Goal: Task Accomplishment & Management: Use online tool/utility

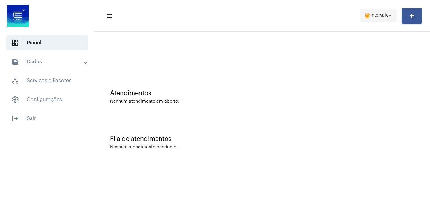
click at [378, 14] on span "Intervalo" at bounding box center [380, 16] width 18 height 4
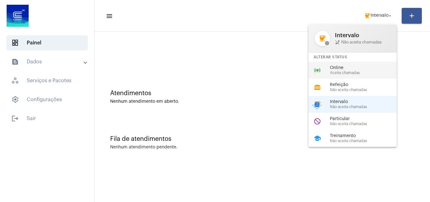
click at [350, 68] on span "Online" at bounding box center [366, 68] width 72 height 5
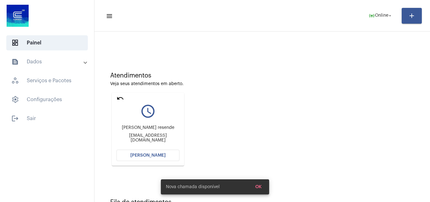
scroll to position [44, 0]
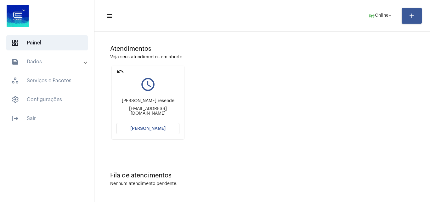
click at [117, 69] on mat-icon "undo" at bounding box center [121, 72] width 8 height 8
click at [120, 71] on mat-icon "undo" at bounding box center [121, 72] width 8 height 8
click at [157, 124] on button "[PERSON_NAME]" at bounding box center [148, 128] width 63 height 11
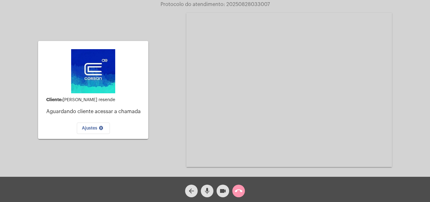
click at [242, 192] on mat-icon "call_end" at bounding box center [239, 191] width 8 height 8
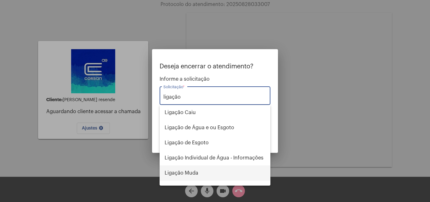
click at [197, 175] on span "Ligação Muda" at bounding box center [215, 172] width 101 height 15
type input "Ligação Muda"
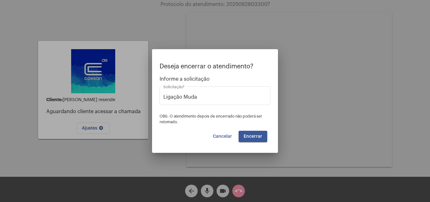
click at [251, 136] on span "Encerrar" at bounding box center [253, 136] width 19 height 4
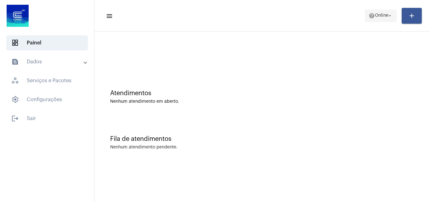
click at [380, 18] on span "help Online arrow_drop_down" at bounding box center [381, 15] width 24 height 11
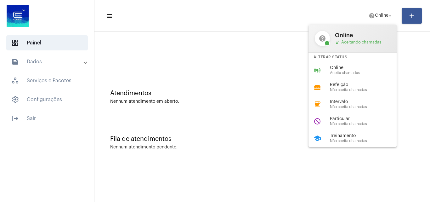
click at [243, 91] on div at bounding box center [215, 101] width 430 height 202
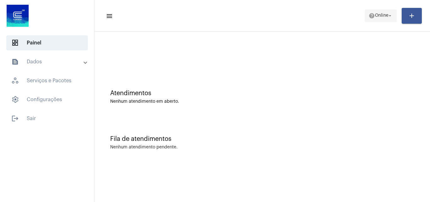
click at [380, 19] on span "help Online arrow_drop_down" at bounding box center [381, 15] width 24 height 11
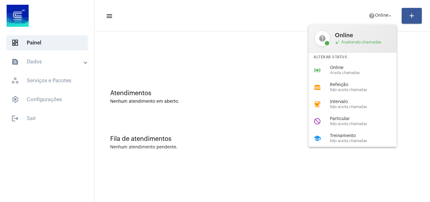
click at [204, 102] on div at bounding box center [215, 101] width 430 height 202
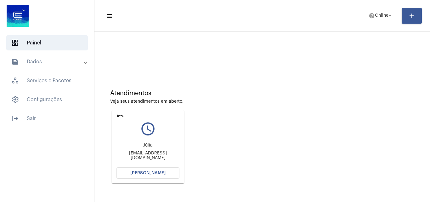
click at [117, 114] on mat-icon "undo" at bounding box center [121, 116] width 8 height 8
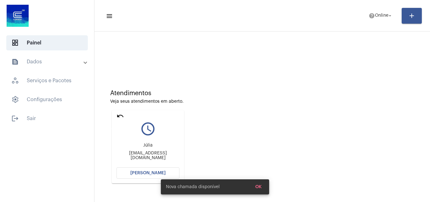
click at [121, 116] on mat-icon "undo" at bounding box center [121, 116] width 8 height 8
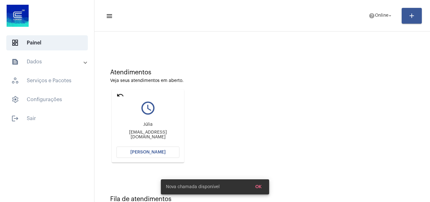
scroll to position [44, 0]
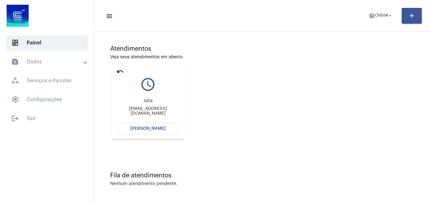
click at [119, 72] on mat-icon "undo" at bounding box center [121, 72] width 8 height 8
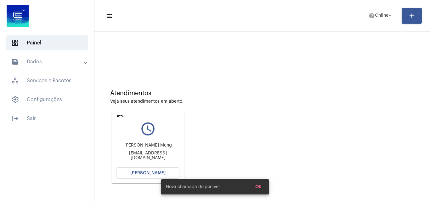
click at [118, 115] on mat-icon "undo" at bounding box center [121, 116] width 8 height 8
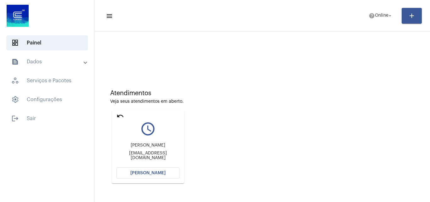
click at [121, 114] on mat-icon "undo" at bounding box center [121, 116] width 8 height 8
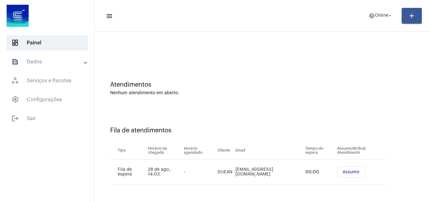
scroll to position [52, 0]
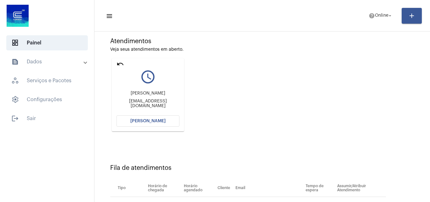
click at [155, 121] on span "[PERSON_NAME]" at bounding box center [147, 121] width 35 height 4
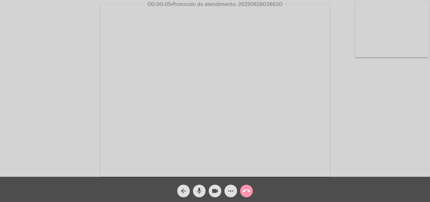
click at [390, 25] on video at bounding box center [391, 30] width 73 height 55
click at [72, 80] on video at bounding box center [79, 90] width 73 height 55
click at [406, 38] on video at bounding box center [391, 30] width 73 height 55
click at [285, 61] on video at bounding box center [273, 90] width 229 height 172
click at [192, 126] on video at bounding box center [109, 90] width 206 height 154
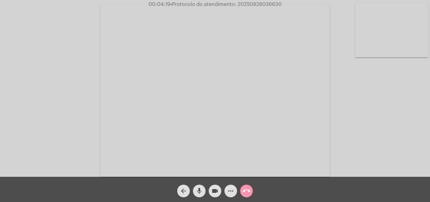
click at [403, 22] on video at bounding box center [391, 30] width 73 height 55
click at [216, 192] on mat-icon "videocam" at bounding box center [215, 191] width 8 height 8
click at [216, 187] on mat-icon "videocam_off" at bounding box center [215, 191] width 8 height 8
click at [107, 90] on video at bounding box center [79, 90] width 73 height 55
click at [200, 190] on mat-icon "mic" at bounding box center [200, 191] width 8 height 8
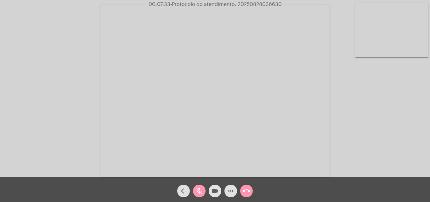
click at [218, 193] on mat-icon "videocam" at bounding box center [215, 191] width 8 height 8
click at [199, 192] on mat-icon "mic_off" at bounding box center [200, 191] width 8 height 8
click at [196, 190] on mat-icon "mic" at bounding box center [200, 191] width 8 height 8
click at [200, 192] on mat-icon "mic_off" at bounding box center [200, 191] width 8 height 8
click at [214, 193] on mat-icon "videocam_off" at bounding box center [215, 191] width 8 height 8
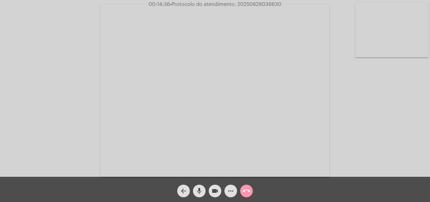
click at [271, 3] on span "• Protocolo do atendimento: 20250828036630" at bounding box center [226, 4] width 112 height 5
click at [66, 28] on div "Acessando Câmera e Microfone..." at bounding box center [215, 90] width 429 height 177
click at [247, 193] on mat-icon "call_end" at bounding box center [247, 191] width 8 height 8
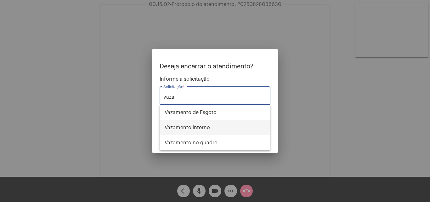
click at [216, 128] on span "Vazamento interno" at bounding box center [215, 127] width 101 height 15
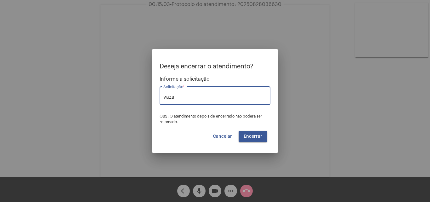
type input "Vazamento interno"
click at [262, 136] on button "Encerrar" at bounding box center [253, 136] width 29 height 11
click at [253, 136] on span "Encerrar" at bounding box center [253, 136] width 19 height 4
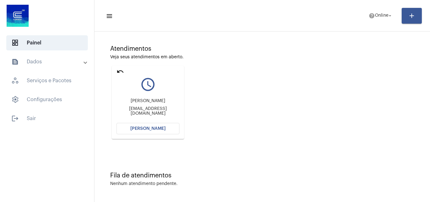
scroll to position [44, 0]
click at [120, 68] on mat-icon "undo" at bounding box center [121, 72] width 8 height 8
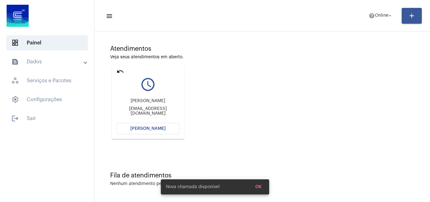
scroll to position [0, 0]
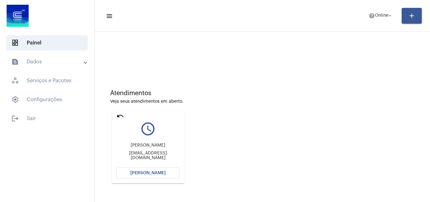
click at [122, 115] on mat-icon "undo" at bounding box center [121, 116] width 8 height 8
click at [388, 12] on span "help Online arrow_drop_down" at bounding box center [381, 15] width 24 height 11
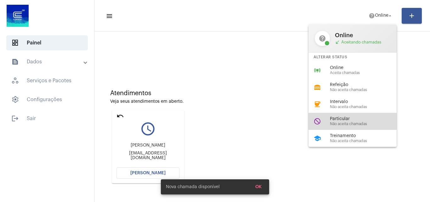
click at [357, 123] on span "Não aceita chamadas" at bounding box center [366, 124] width 72 height 4
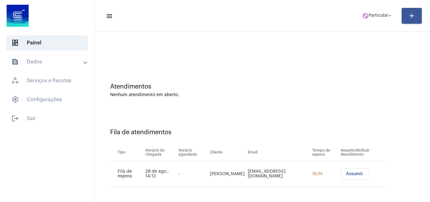
scroll to position [9, 0]
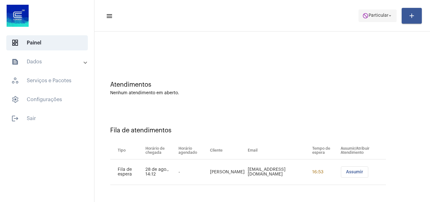
click at [374, 16] on span "Particular" at bounding box center [379, 16] width 20 height 4
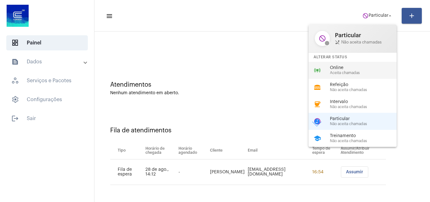
click at [355, 70] on div "Online Aceita chamadas" at bounding box center [366, 70] width 72 height 9
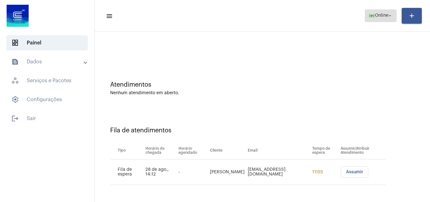
click at [369, 16] on mat-icon "online_prediction" at bounding box center [372, 16] width 6 height 6
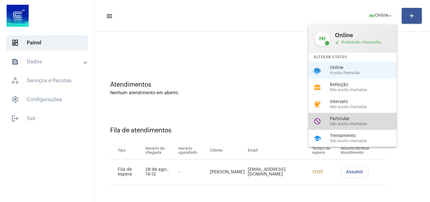
click at [340, 124] on span "Não aceita chamadas" at bounding box center [366, 124] width 72 height 4
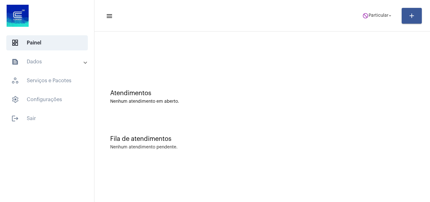
scroll to position [0, 0]
click at [373, 17] on span "Particular" at bounding box center [379, 16] width 20 height 4
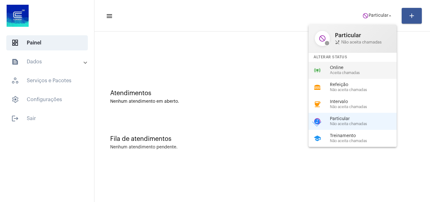
click at [349, 71] on span "Aceita chamadas" at bounding box center [366, 73] width 72 height 4
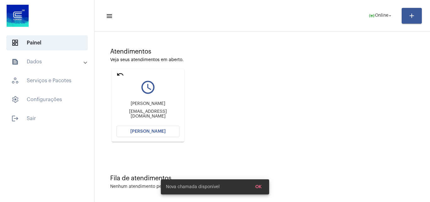
scroll to position [44, 0]
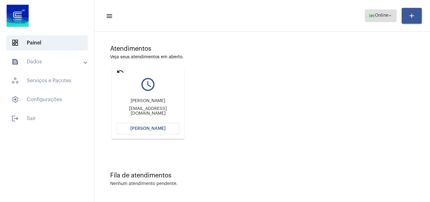
click at [380, 14] on span "Online" at bounding box center [382, 16] width 14 height 4
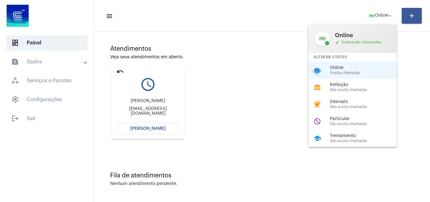
click at [356, 124] on span "Não aceita chamadas" at bounding box center [366, 124] width 72 height 4
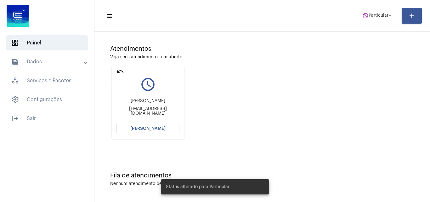
click at [121, 72] on mat-icon "undo" at bounding box center [121, 72] width 8 height 8
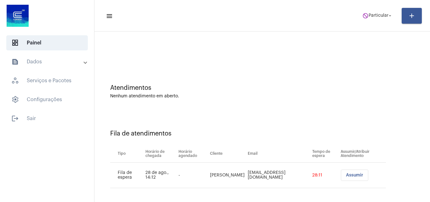
scroll to position [9, 0]
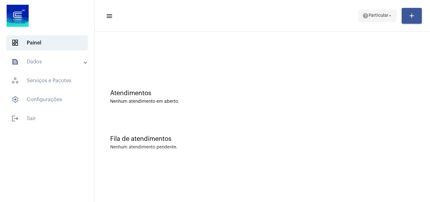
click at [373, 19] on span "help Particular arrow_drop_down" at bounding box center [378, 15] width 31 height 11
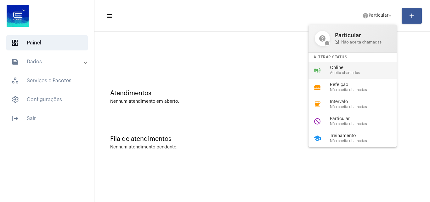
click at [353, 70] on span "Online" at bounding box center [366, 68] width 72 height 5
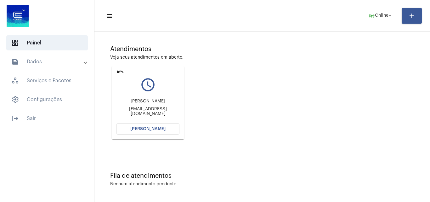
scroll to position [44, 0]
click at [118, 71] on mat-icon "undo" at bounding box center [121, 72] width 8 height 8
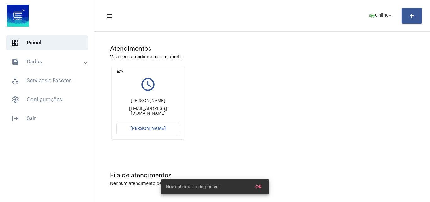
scroll to position [0, 0]
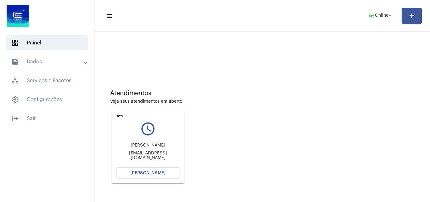
click at [118, 114] on mat-icon "undo" at bounding box center [121, 116] width 8 height 8
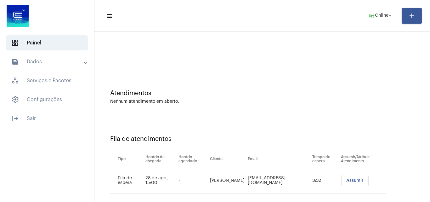
click at [380, 7] on mat-toolbar-row "menu online_prediction Online arrow_drop_down add" at bounding box center [263, 16] width 336 height 20
click at [380, 16] on span "Online" at bounding box center [382, 16] width 14 height 4
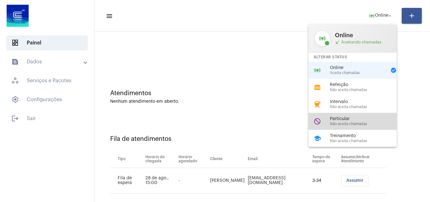
click at [340, 121] on span "Particular" at bounding box center [366, 119] width 72 height 5
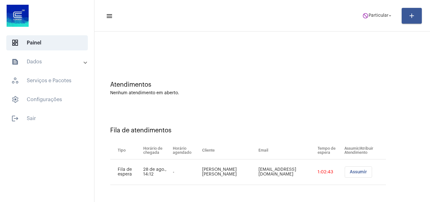
scroll to position [9, 0]
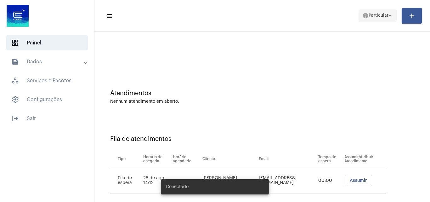
click at [375, 18] on span "Particular" at bounding box center [379, 16] width 20 height 4
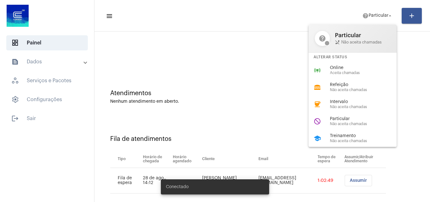
click at [251, 87] on div at bounding box center [215, 101] width 430 height 202
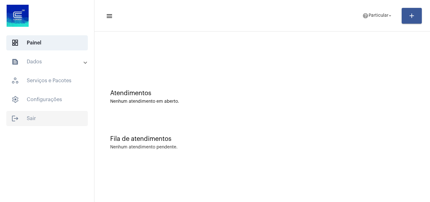
click at [44, 115] on span "logout Sair" at bounding box center [47, 118] width 82 height 15
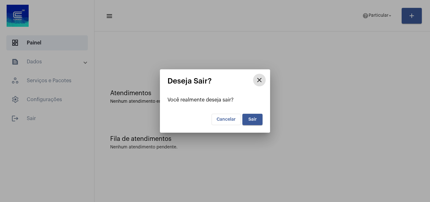
click at [259, 120] on button "Sair" at bounding box center [253, 119] width 20 height 11
